Goal: Transaction & Acquisition: Purchase product/service

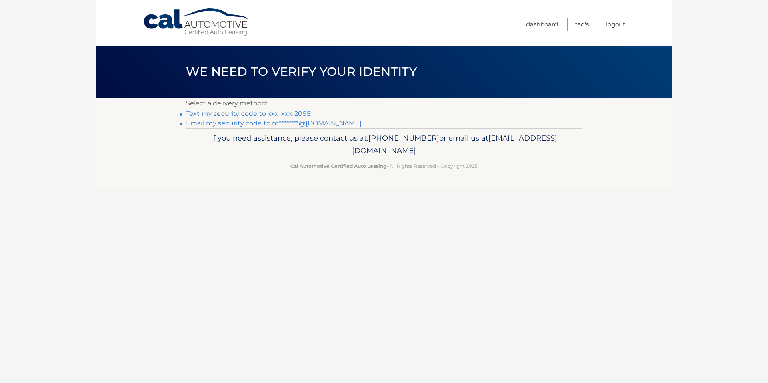
click at [242, 110] on link "Text my security code to xxx-xxx-2095" at bounding box center [248, 114] width 124 height 8
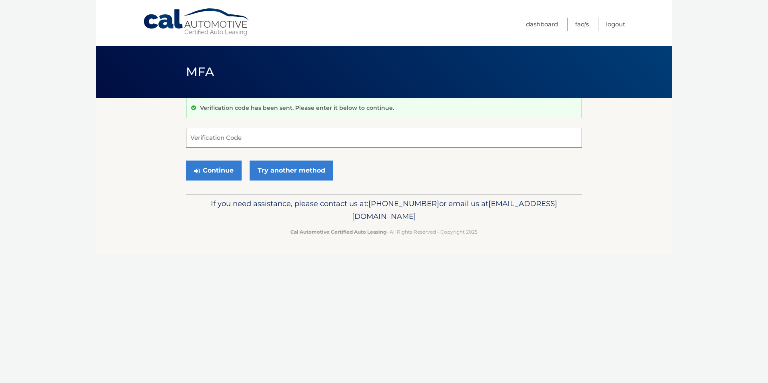
click at [249, 137] on input "Verification Code" at bounding box center [384, 138] width 396 height 20
type input "259222"
click at [221, 170] on button "Continue" at bounding box center [214, 171] width 56 height 20
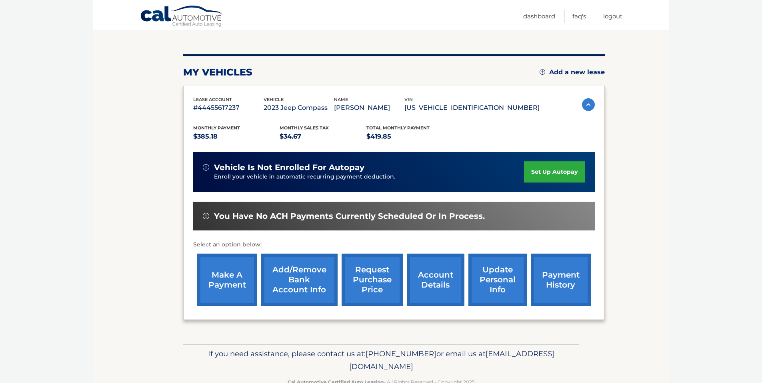
scroll to position [80, 0]
click at [241, 277] on link "make a payment" at bounding box center [227, 280] width 60 height 52
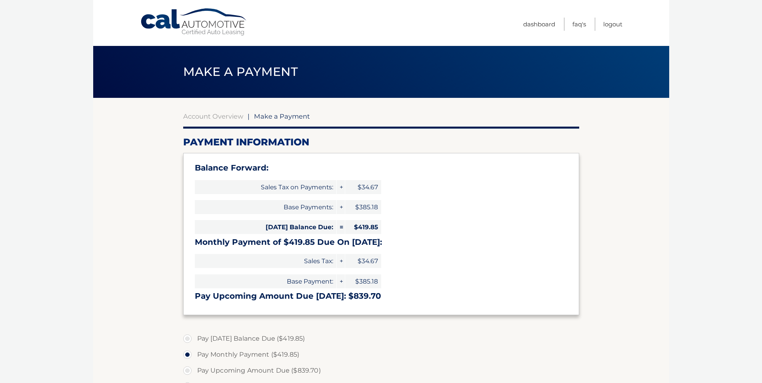
select select "YThmY2Y2Y2UtOGRmYy00MTEyLThmNDAtYTBjZjk3YzVlNGQ2"
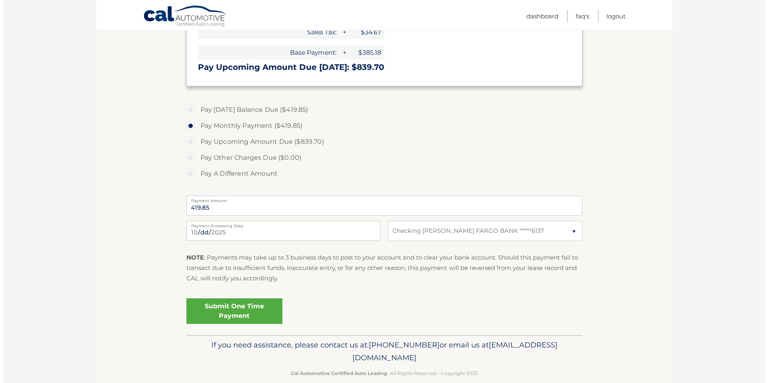
scroll to position [240, 0]
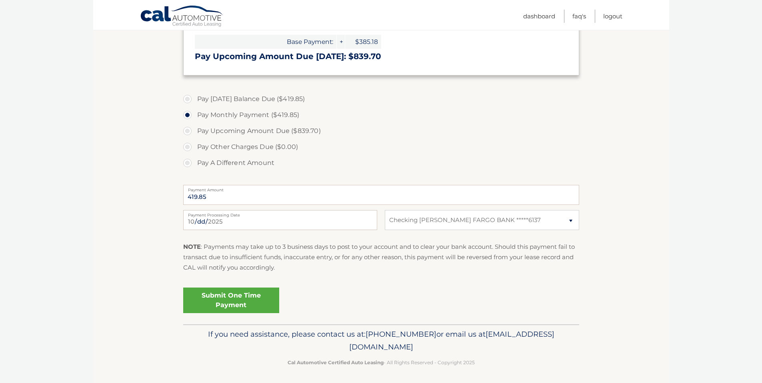
click at [246, 302] on link "Submit One Time Payment" at bounding box center [231, 301] width 96 height 26
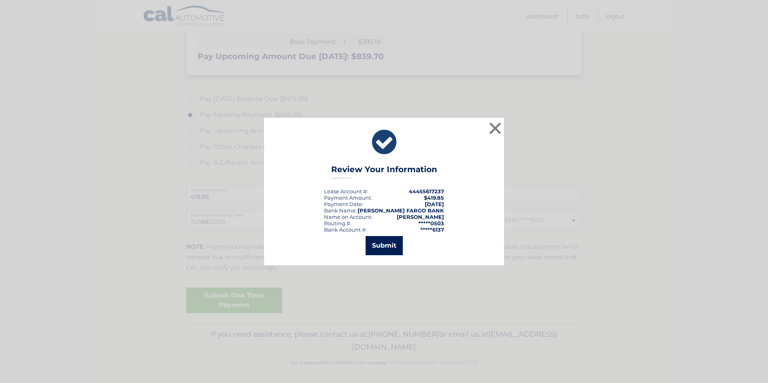
click at [379, 247] on button "Submit" at bounding box center [383, 245] width 37 height 19
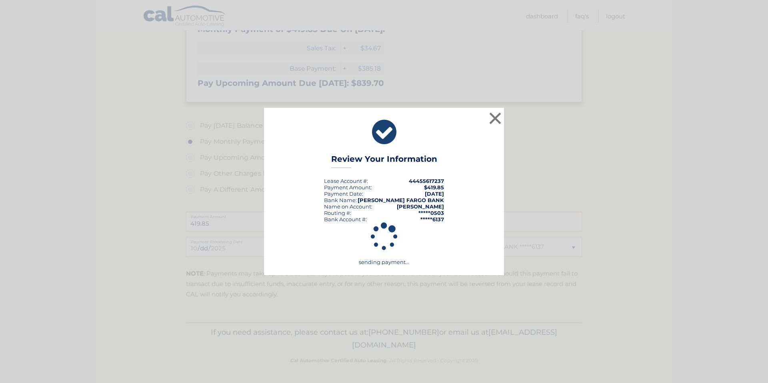
scroll to position [213, 0]
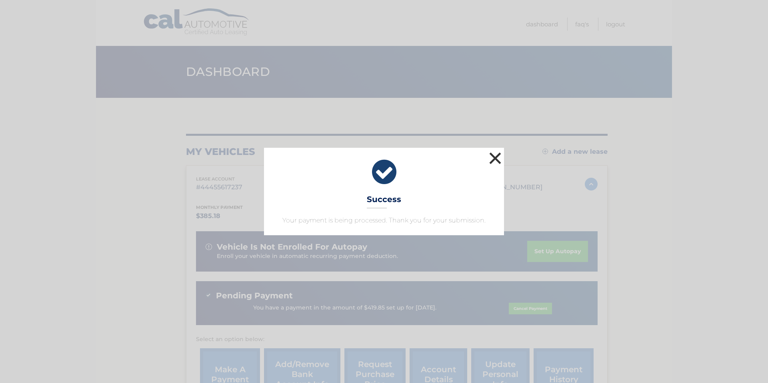
click at [497, 159] on button "×" at bounding box center [495, 158] width 16 height 16
